Goal: Task Accomplishment & Management: Use online tool/utility

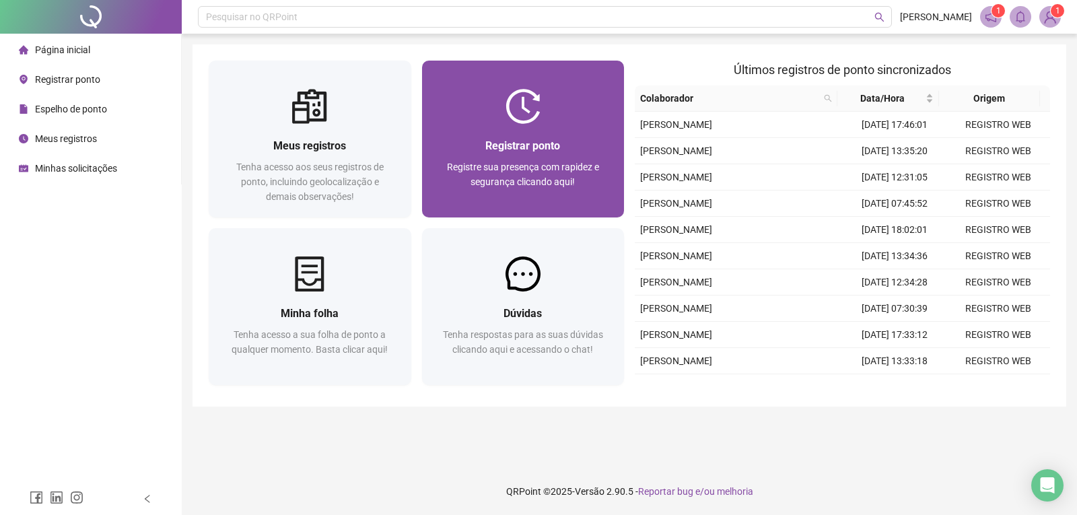
click at [565, 151] on div "Registrar ponto" at bounding box center [523, 145] width 170 height 17
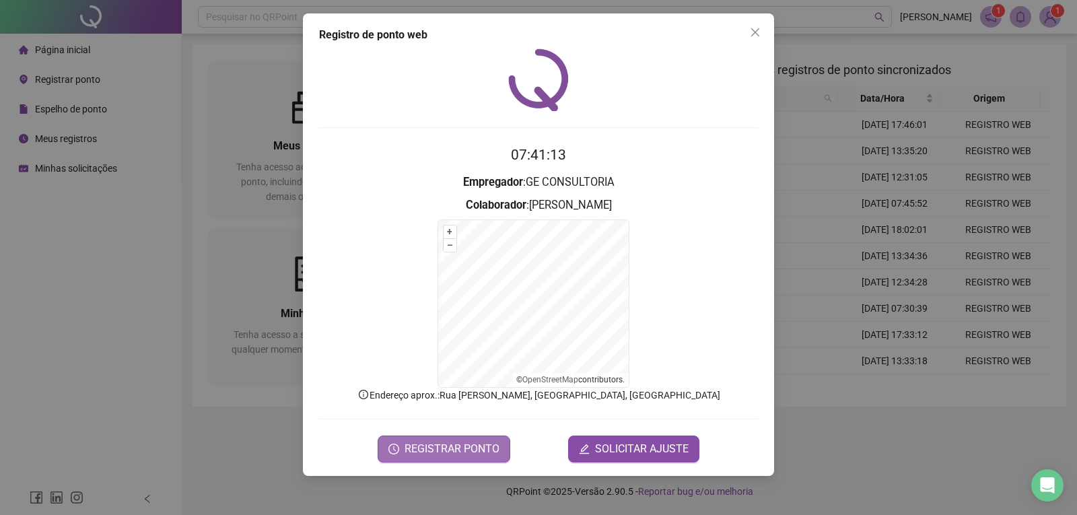
click at [461, 445] on span "REGISTRAR PONTO" at bounding box center [451, 449] width 95 height 16
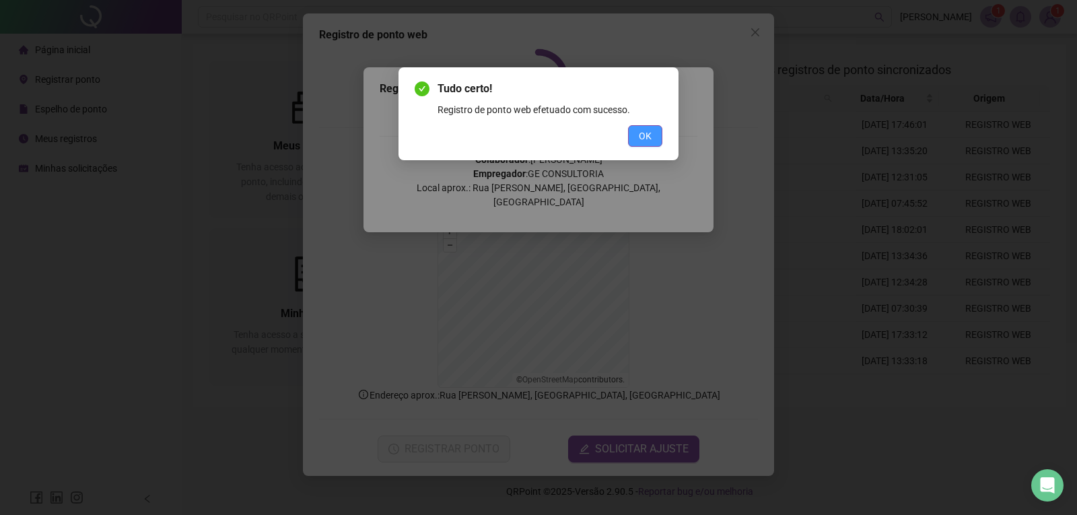
click at [641, 145] on button "OK" at bounding box center [645, 136] width 34 height 22
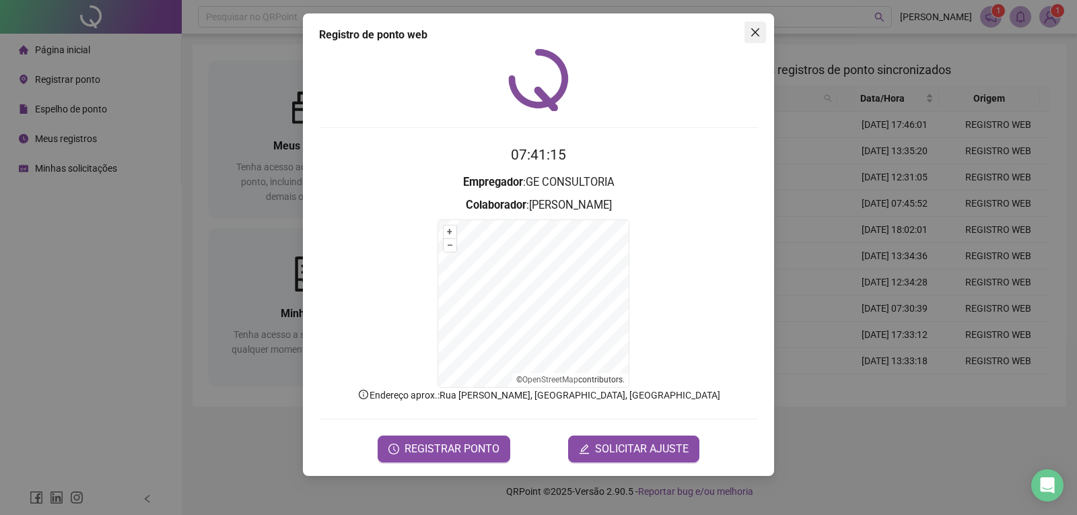
click at [753, 31] on icon "close" at bounding box center [755, 32] width 8 height 8
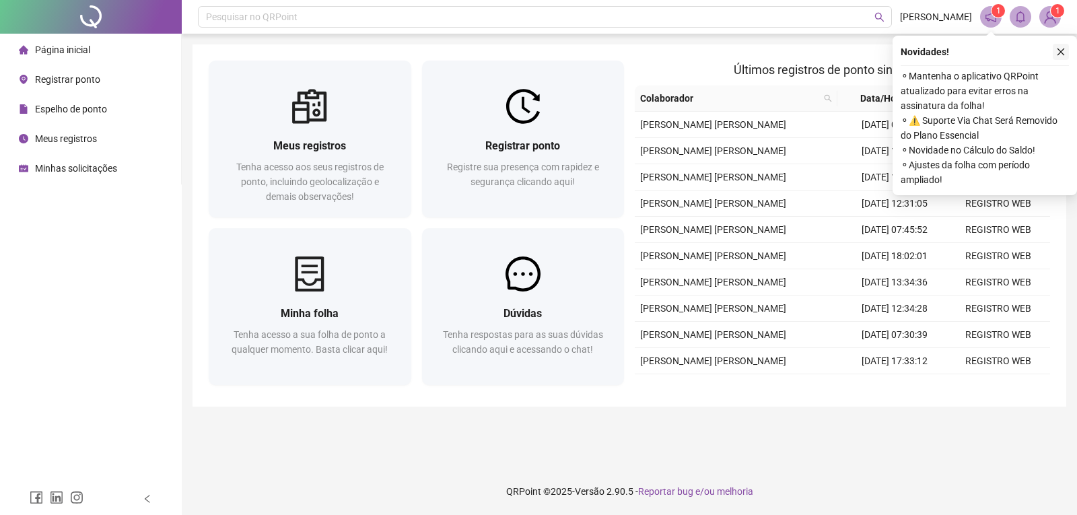
click at [1062, 50] on icon "close" at bounding box center [1060, 51] width 9 height 9
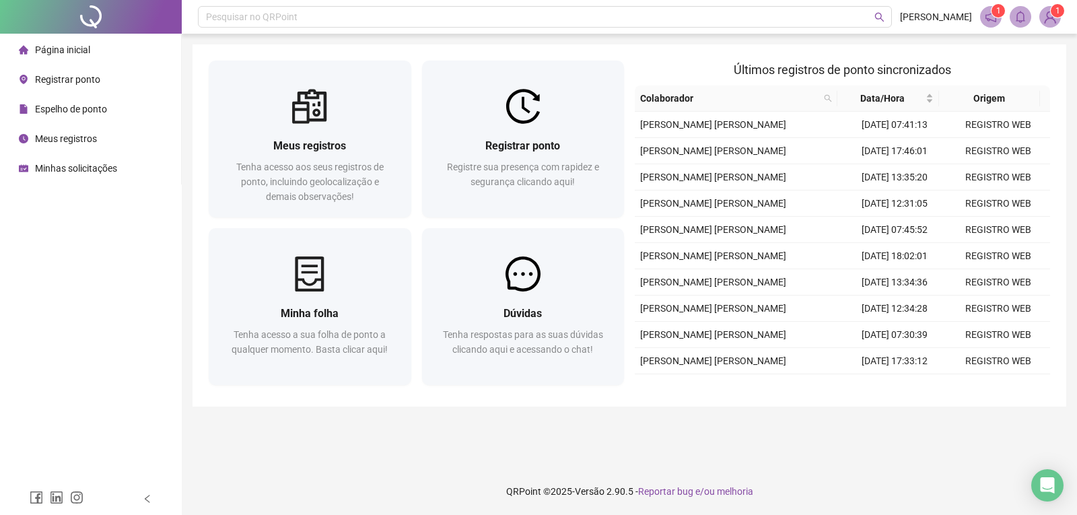
click at [116, 111] on li "Espelho de ponto" at bounding box center [91, 109] width 176 height 27
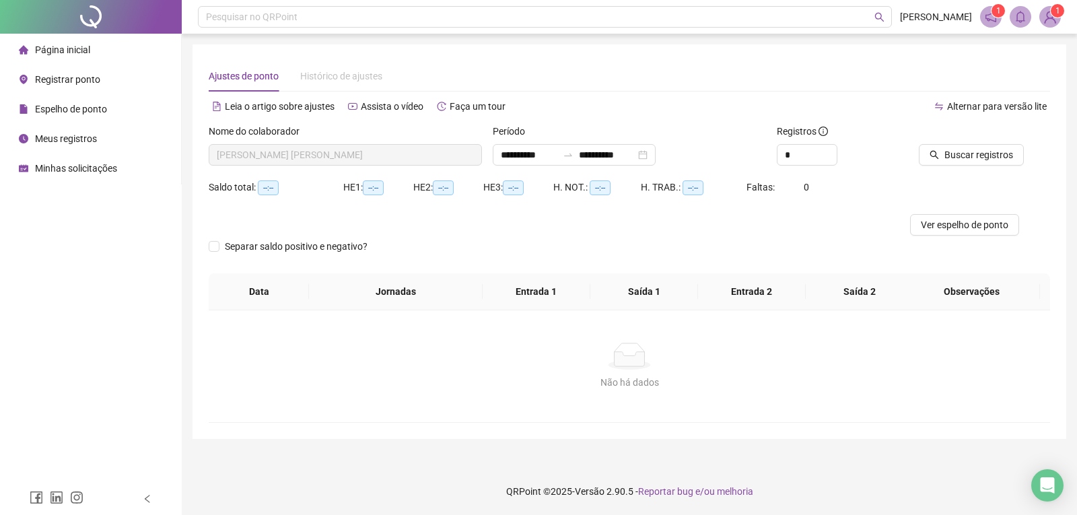
type input "**********"
click at [977, 152] on span "Buscar registros" at bounding box center [978, 154] width 69 height 15
